Goal: Task Accomplishment & Management: Use online tool/utility

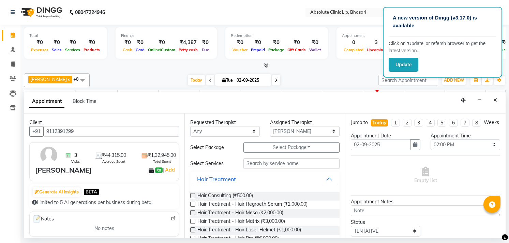
select select "27983"
select select "840"
select select "tentative"
type input "9112391299"
drag, startPoint x: 0, startPoint y: 193, endPoint x: 195, endPoint y: 27, distance: 257.0
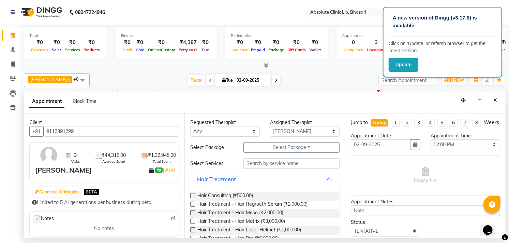
click at [195, 27] on div "Finance ₹0 Cash ₹0 Card ₹0 Online/Custom ₹4,387 [PERSON_NAME] cash ₹0 Due" at bounding box center [166, 42] width 101 height 31
click at [8, 64] on span at bounding box center [13, 64] width 12 height 8
select select "service"
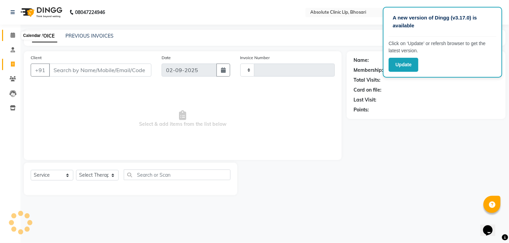
click at [13, 39] on span at bounding box center [13, 35] width 12 height 8
